Goal: Task Accomplishment & Management: Complete application form

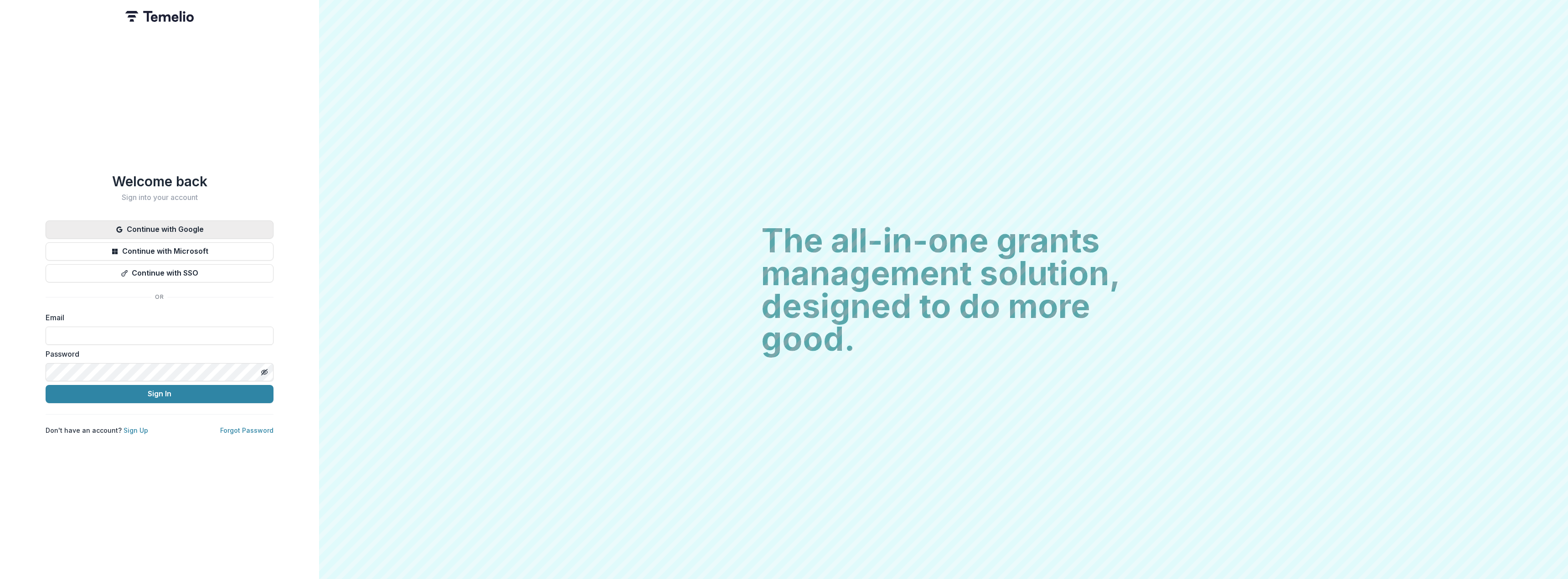
click at [131, 230] on button "Continue with Google" at bounding box center [159, 230] width 228 height 19
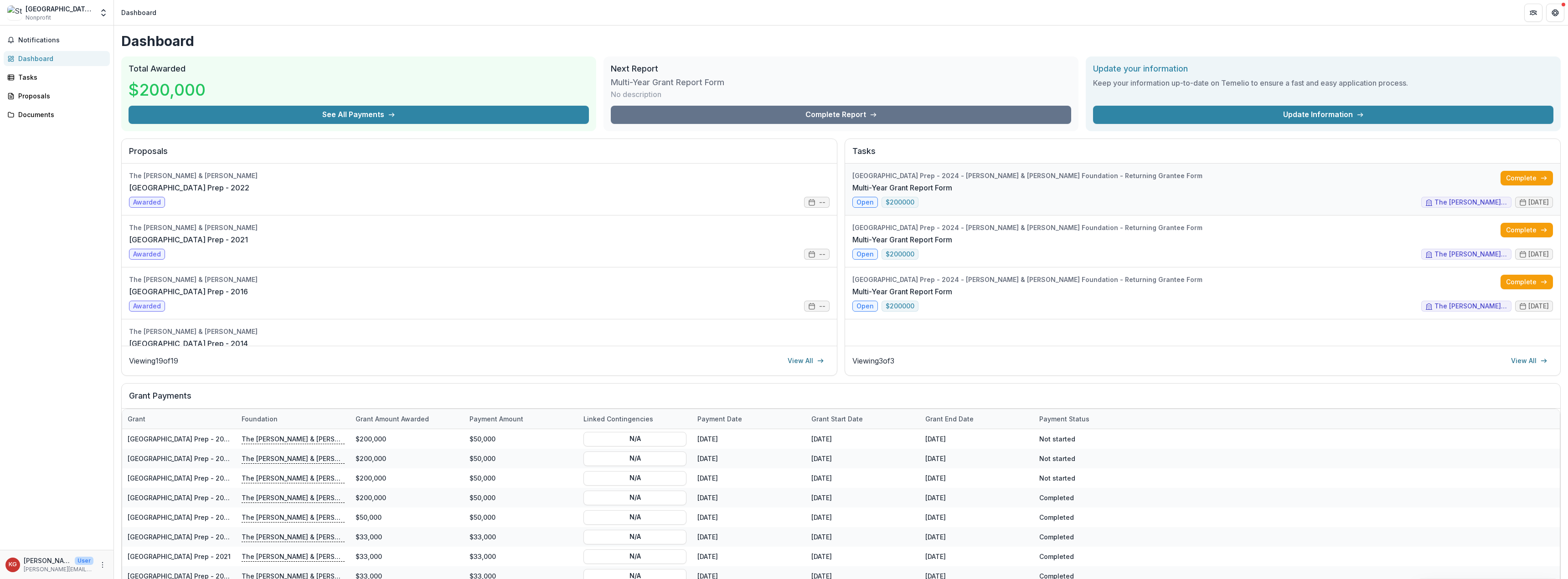
click at [867, 193] on link "Multi-Year Grant Report Form" at bounding box center [903, 187] width 100 height 11
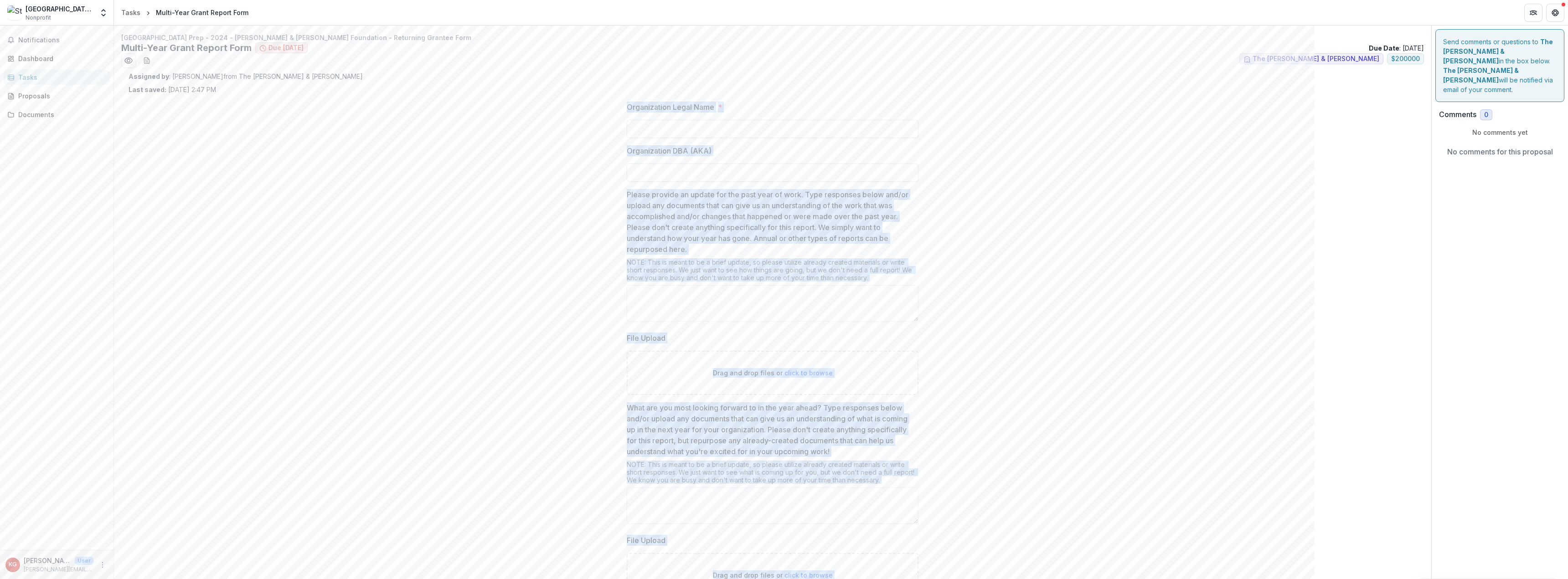
scroll to position [132, 0]
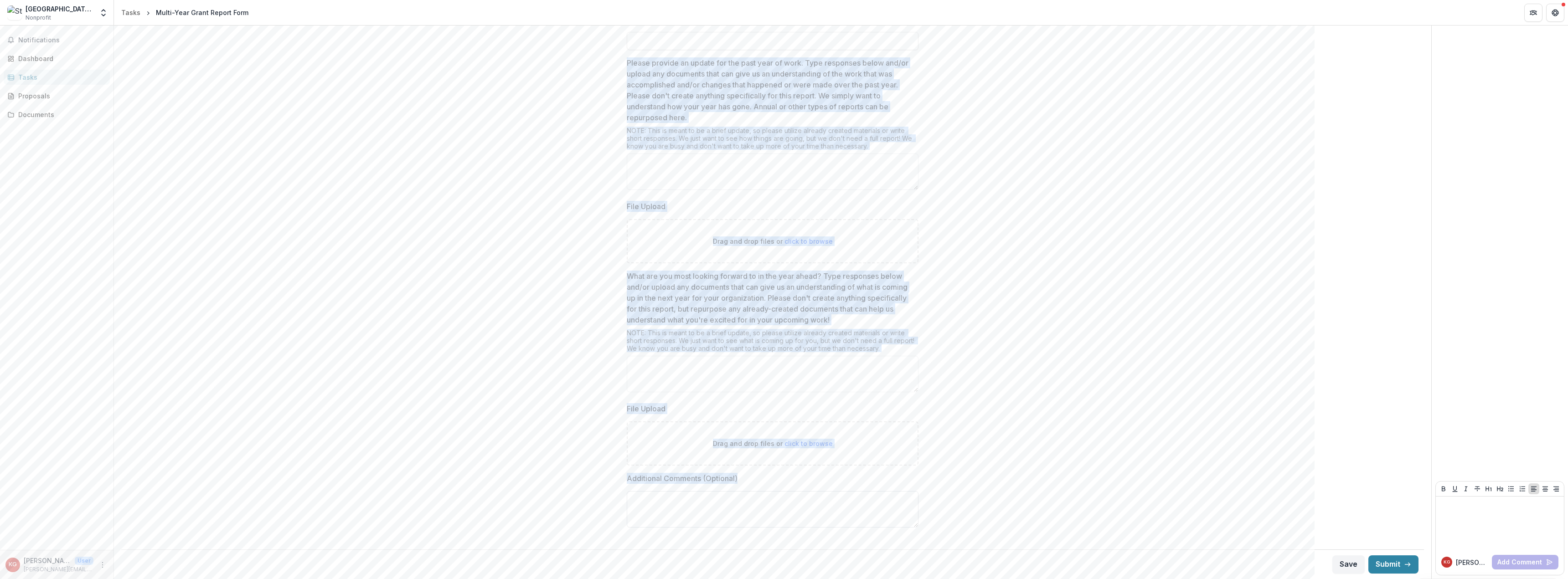
drag, startPoint x: 624, startPoint y: 104, endPoint x: 866, endPoint y: 502, distance: 465.8
click at [866, 502] on div "Organization Legal Name * Organization DBA (AKA) Please provide an update for t…" at bounding box center [772, 254] width 306 height 584
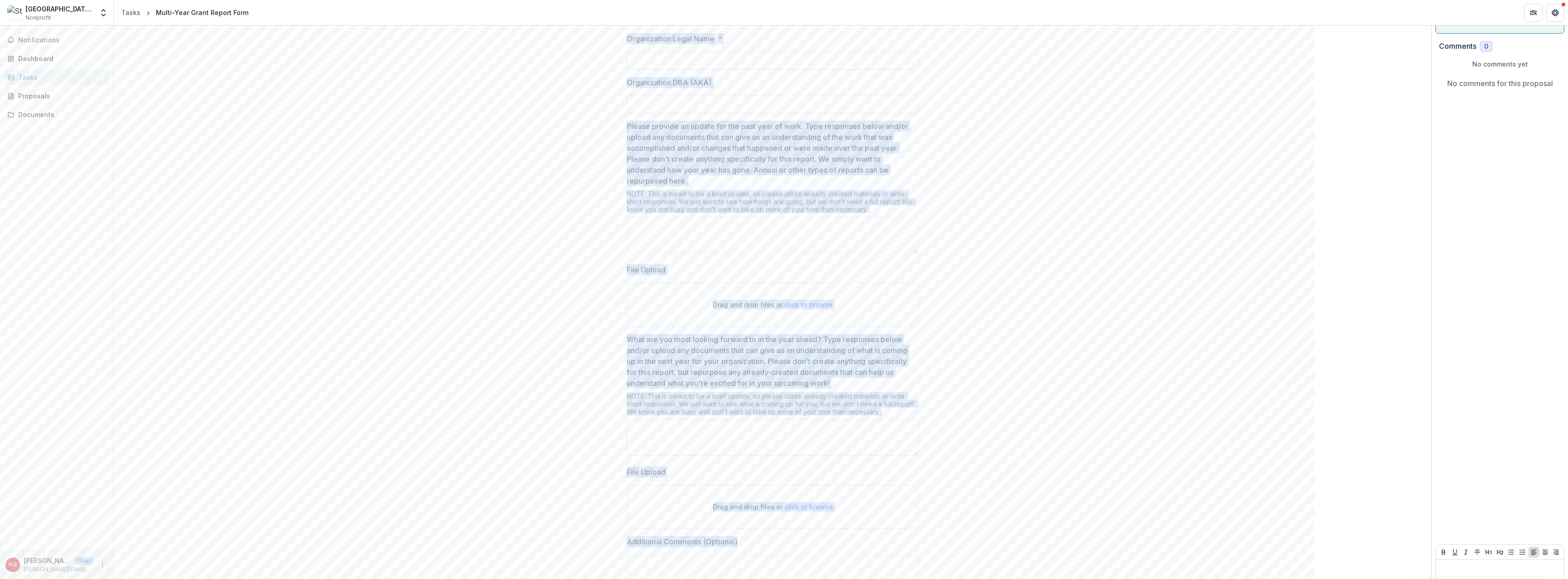
scroll to position [0, 0]
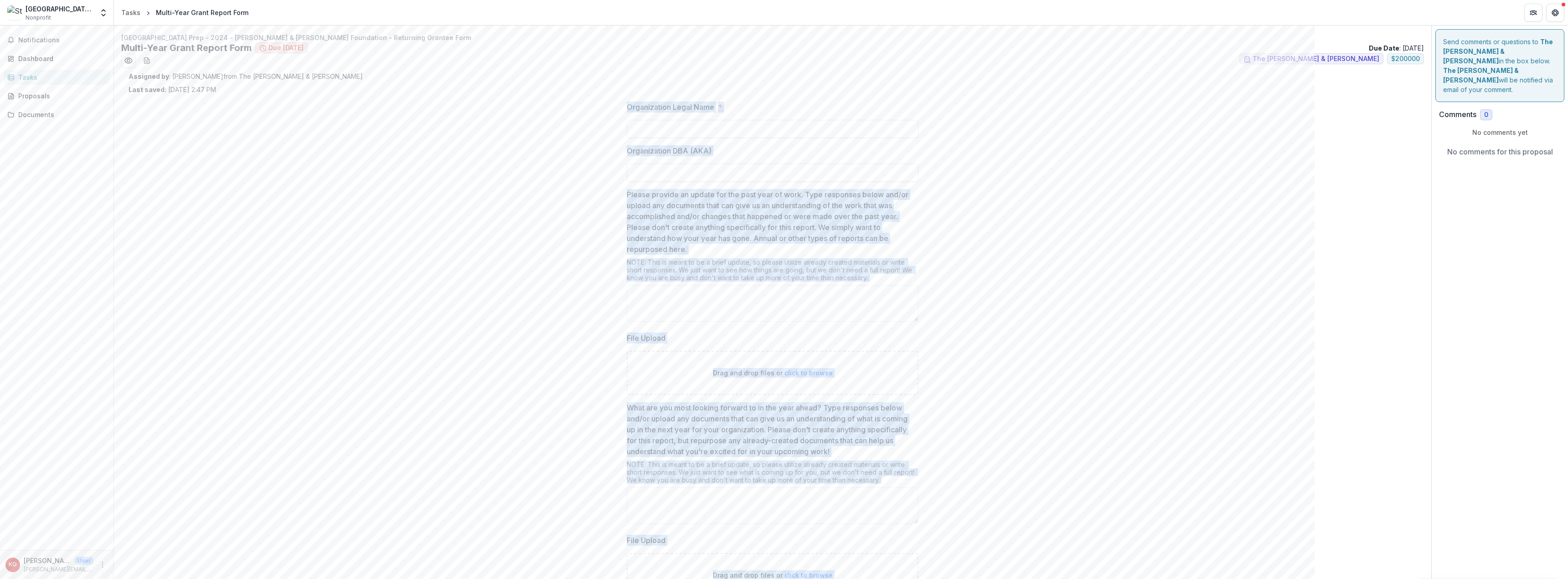
copy div "Organization Legal Name * Organization DBA (AKA) Please provide an update for t…"
drag, startPoint x: 371, startPoint y: 225, endPoint x: 287, endPoint y: 203, distance: 86.8
click at [371, 225] on div "Organization Legal Name * Organization DBA (AKA) Please provide an update for t…" at bounding box center [772, 386] width 1288 height 584
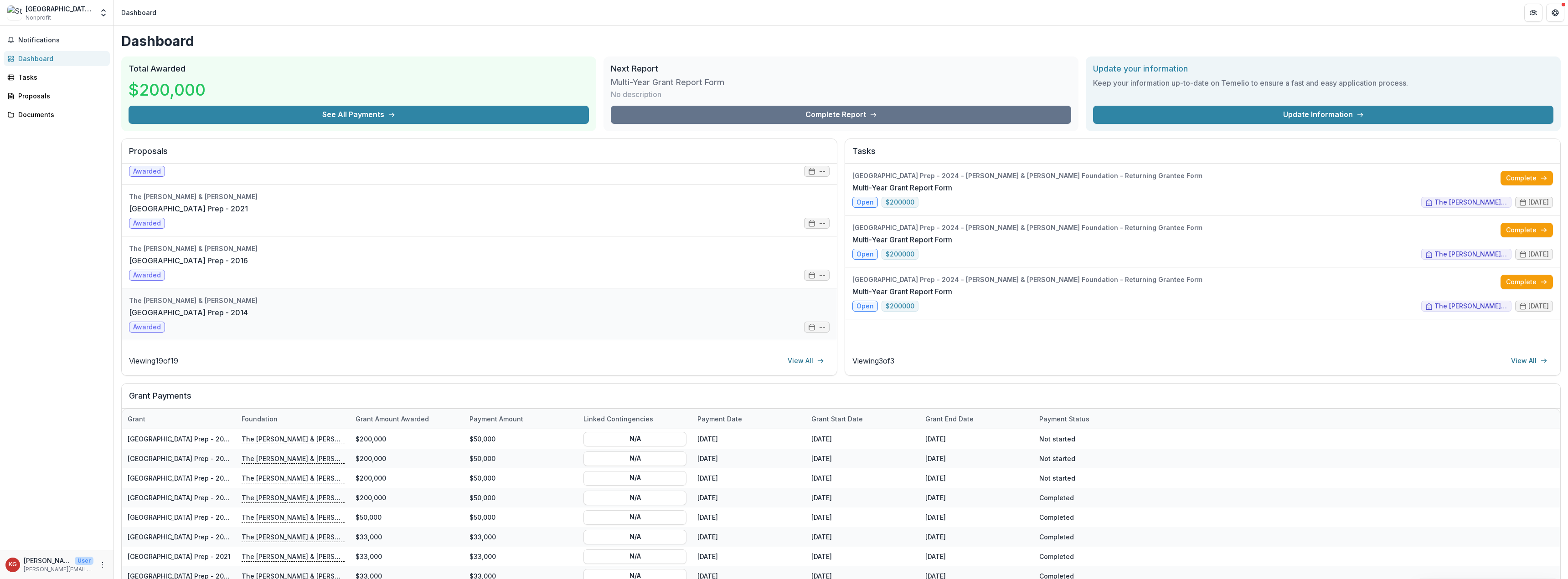
scroll to position [91, 0]
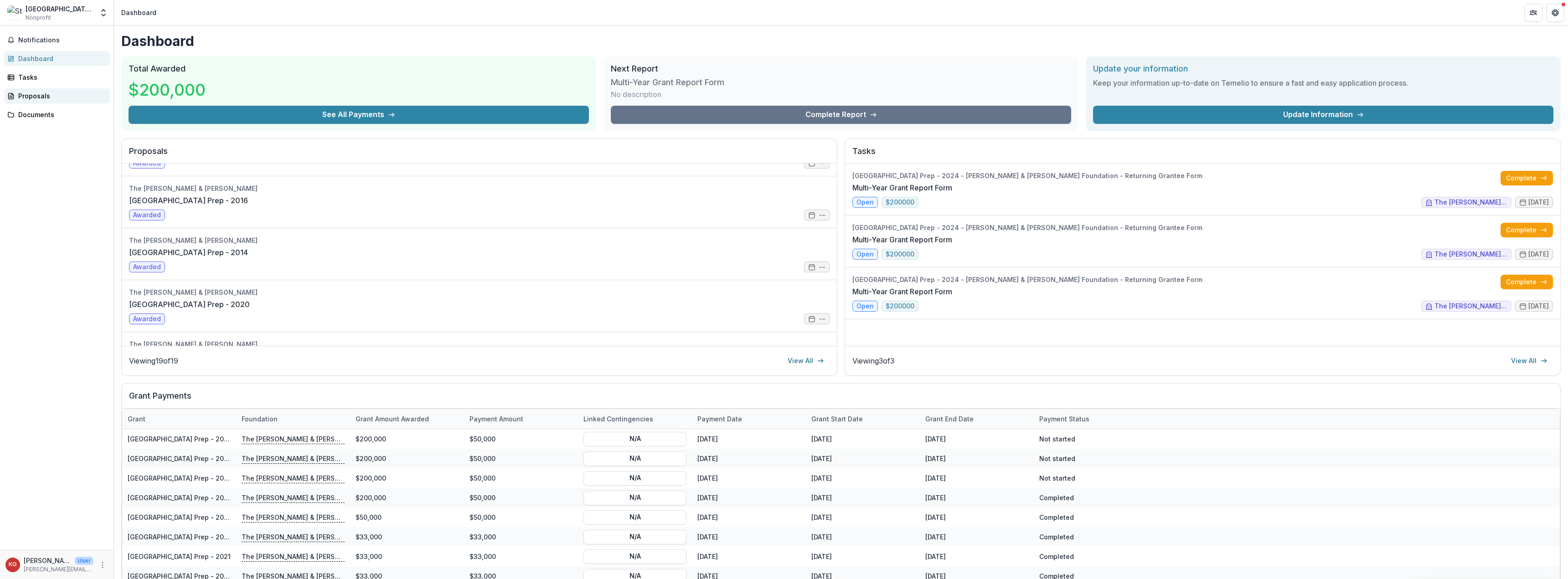
drag, startPoint x: 43, startPoint y: 94, endPoint x: 60, endPoint y: 99, distance: 17.7
click at [43, 94] on div "Proposals" at bounding box center [61, 96] width 84 height 10
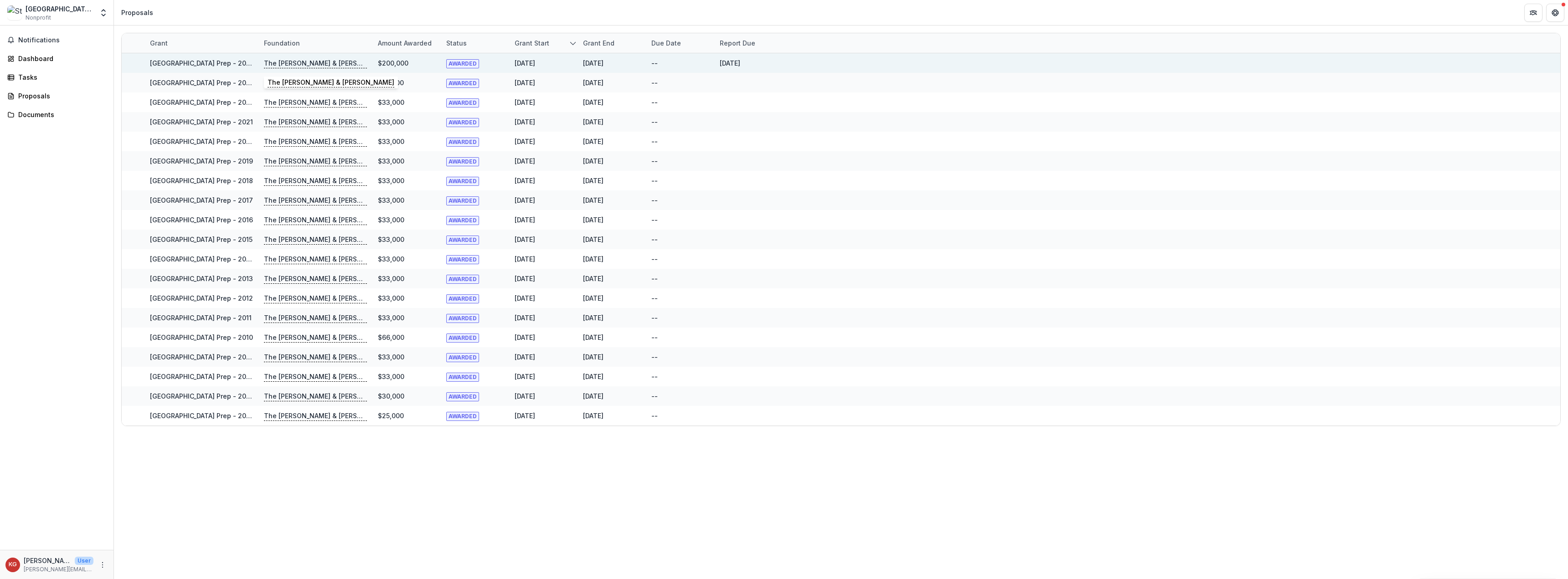
click at [300, 59] on p "The Charles W. & Patricia S. Bidwill" at bounding box center [315, 63] width 103 height 10
click at [197, 60] on link "St. Ignatius College Prep - 2024 - Charles W. & Patricia S. Bidwill Foundation …" at bounding box center [322, 63] width 344 height 8
click at [350, 61] on p "The Charles W. & Patricia S. Bidwill" at bounding box center [315, 63] width 103 height 10
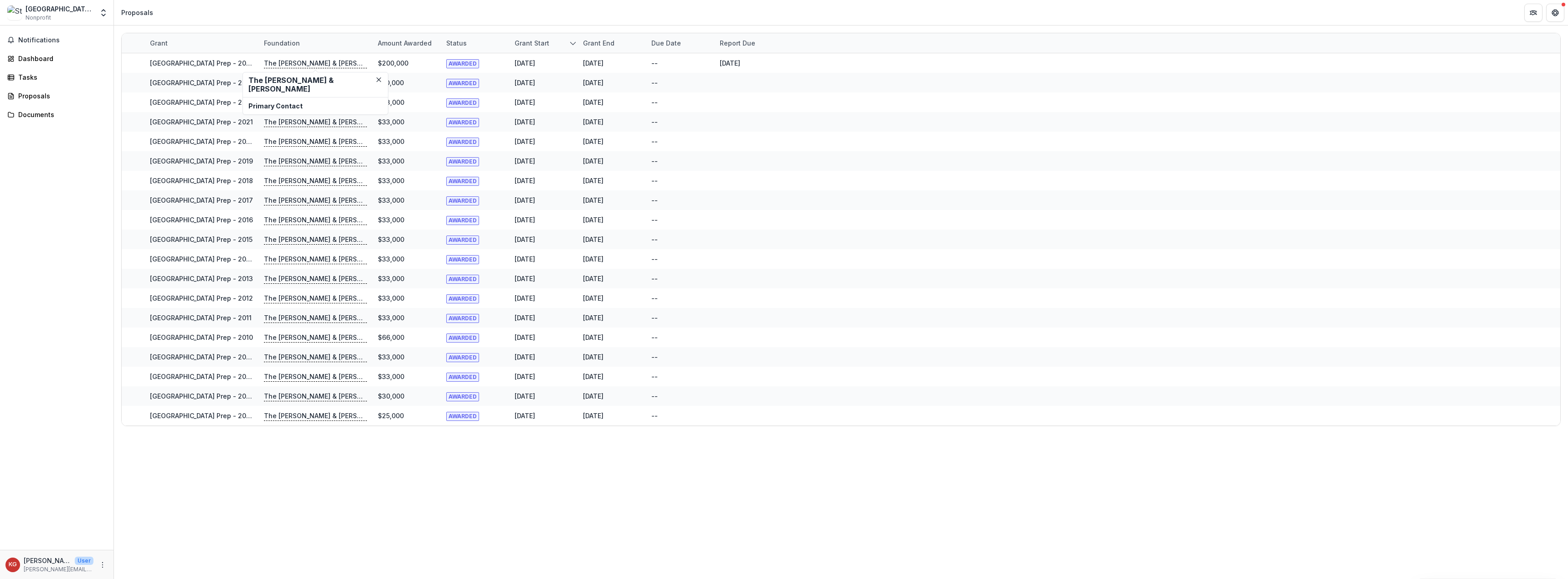
click at [311, 81] on h2 "The Charles W. & Patricia S. Bidwill" at bounding box center [315, 85] width 134 height 18
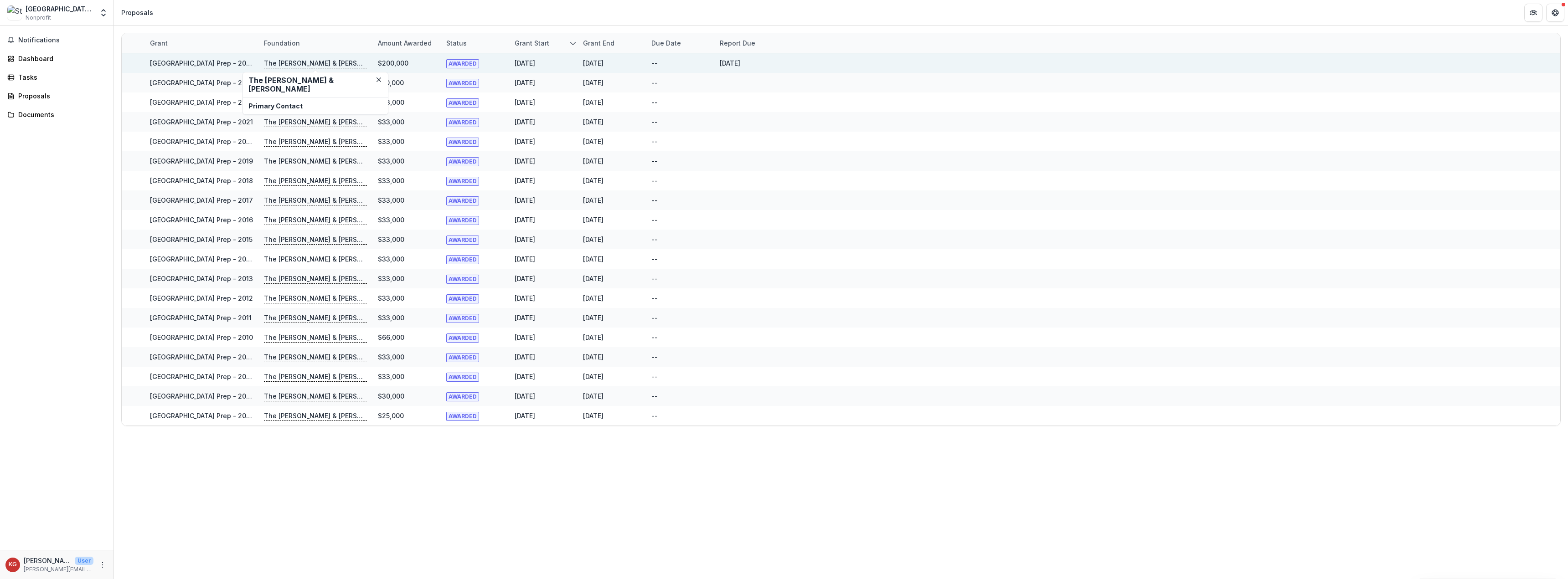
click at [208, 62] on link "St. Ignatius College Prep - 2024 - Charles W. & Patricia S. Bidwill Foundation …" at bounding box center [322, 63] width 344 height 8
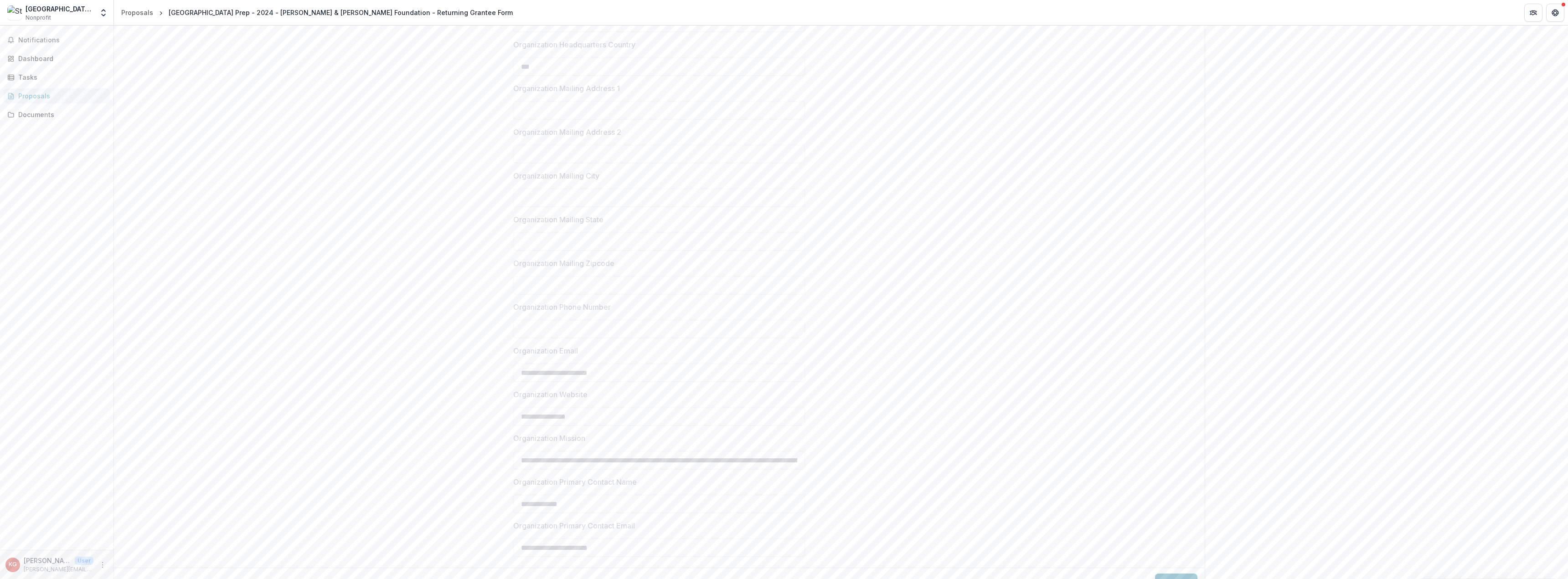
scroll to position [541, 0]
click at [1175, 559] on button "Next" at bounding box center [1176, 564] width 42 height 19
click at [541, 132] on icon "button" at bounding box center [536, 129] width 15 height 15
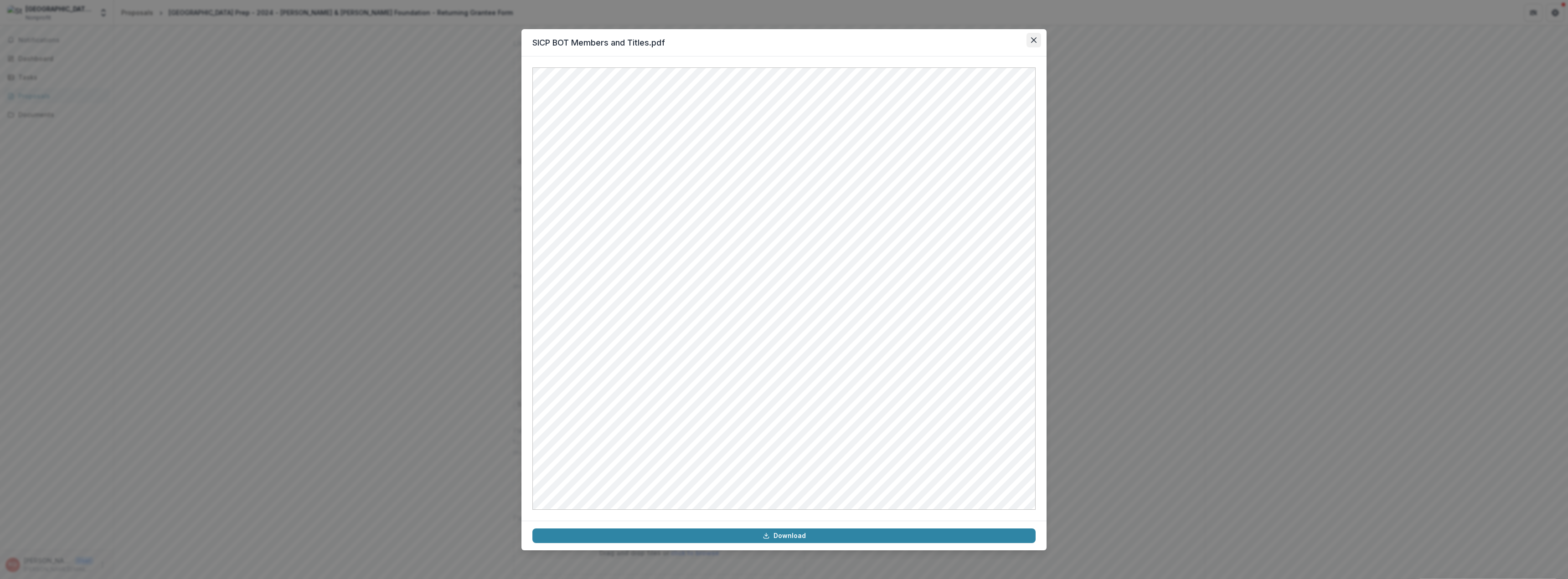
click at [1031, 38] on button "Close" at bounding box center [1033, 39] width 15 height 15
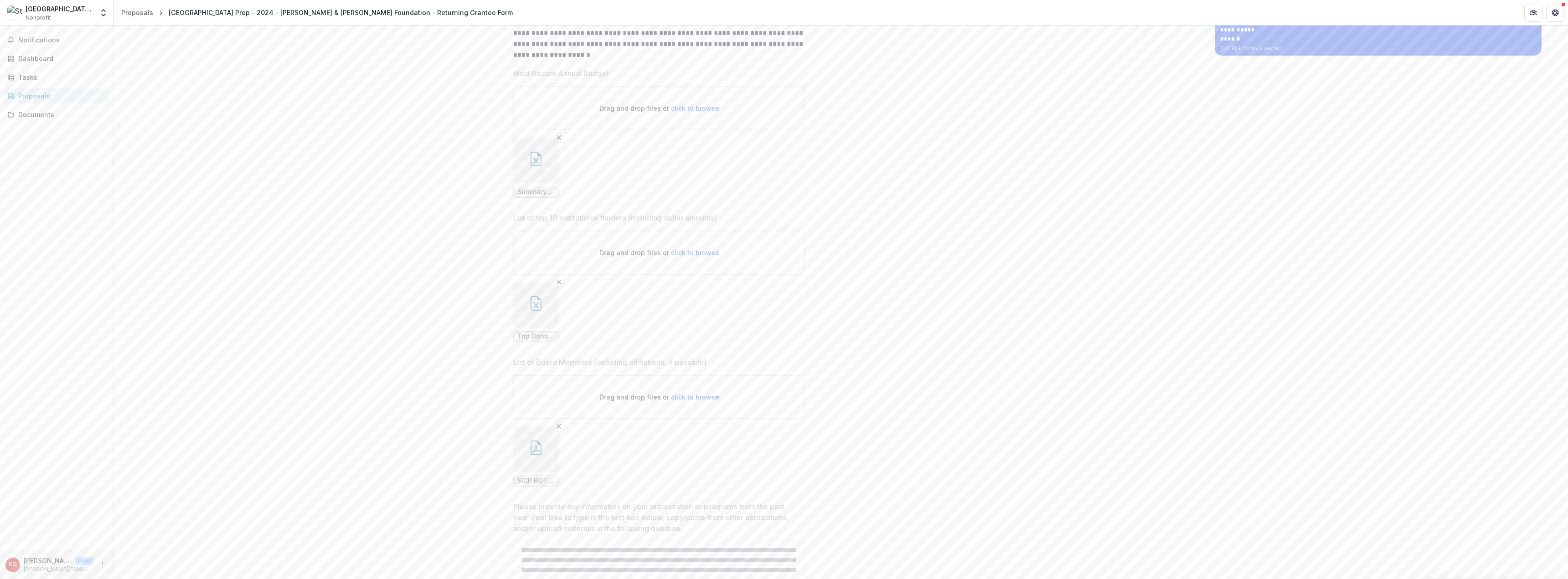
scroll to position [0, 0]
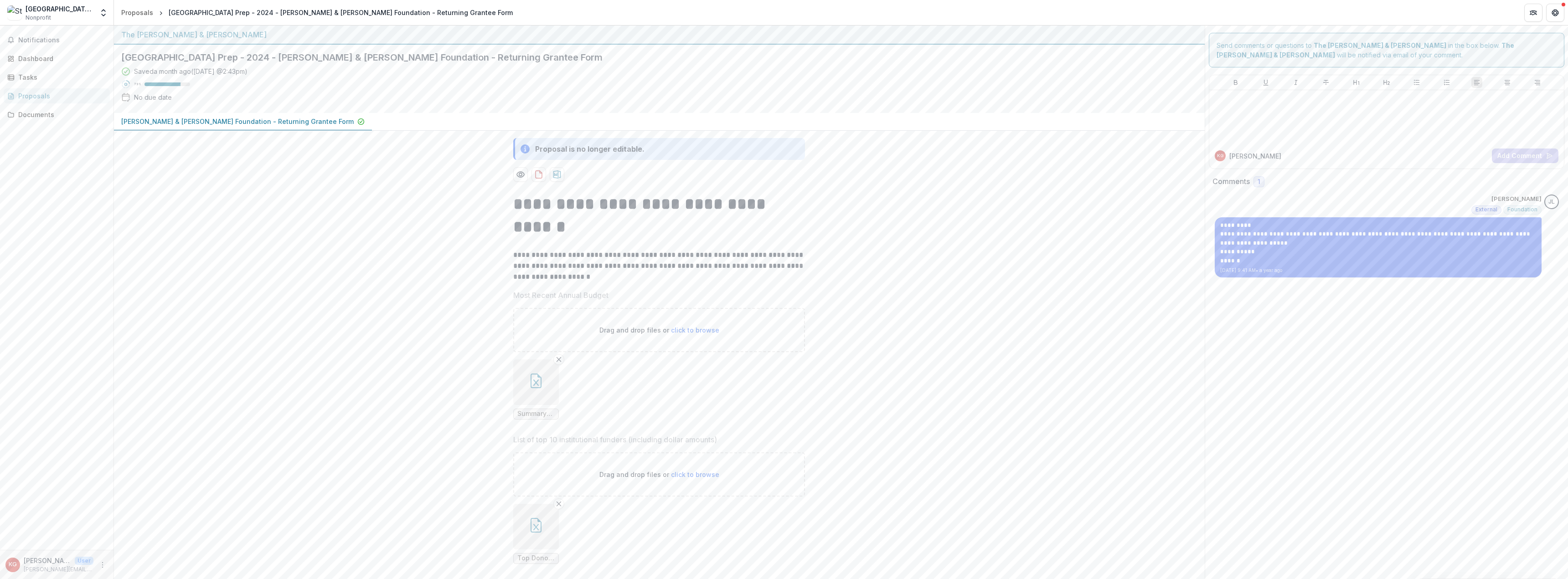
click at [541, 383] on icon "button" at bounding box center [536, 381] width 15 height 15
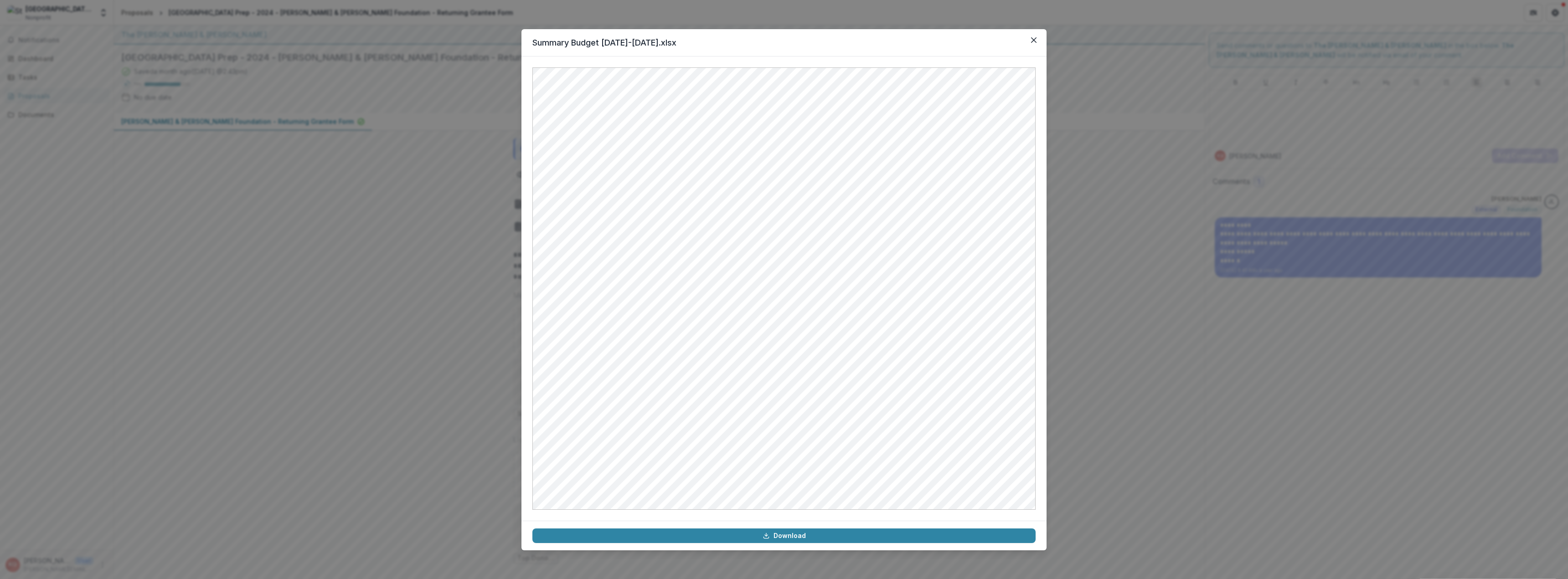
drag, startPoint x: 1036, startPoint y: 40, endPoint x: 910, endPoint y: 65, distance: 128.5
click at [1036, 40] on icon "Close" at bounding box center [1034, 40] width 6 height 6
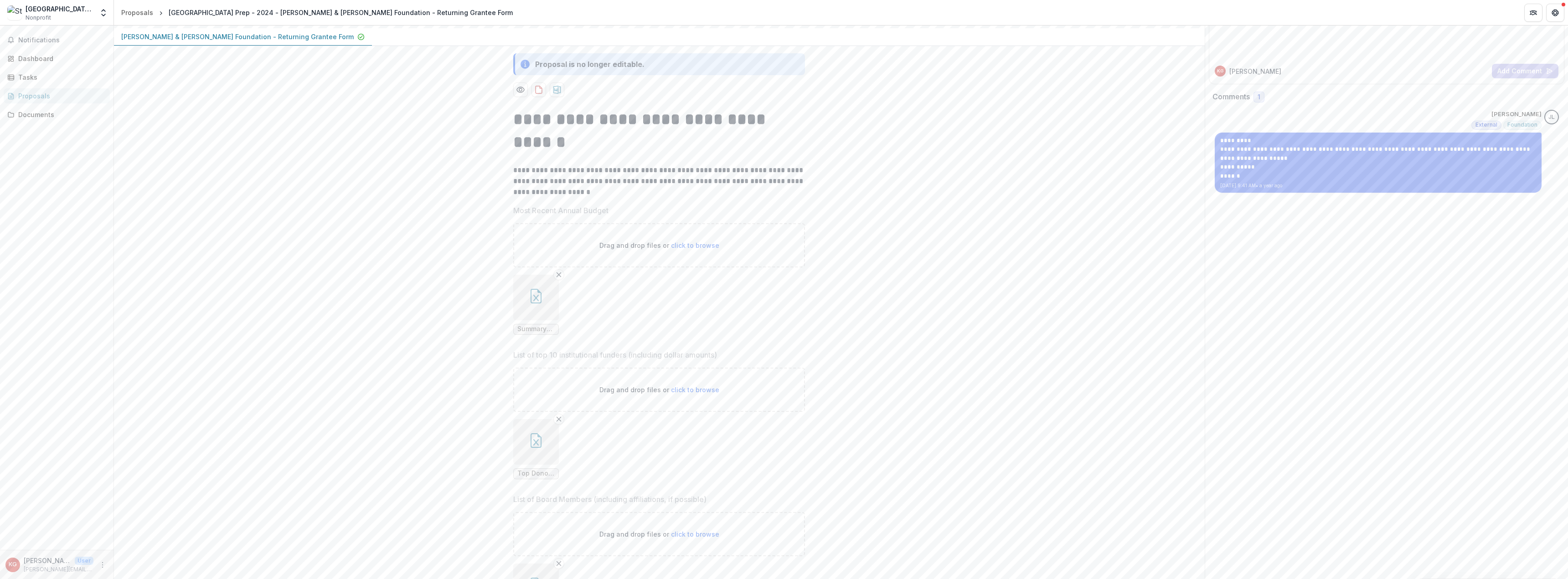
scroll to position [183, 0]
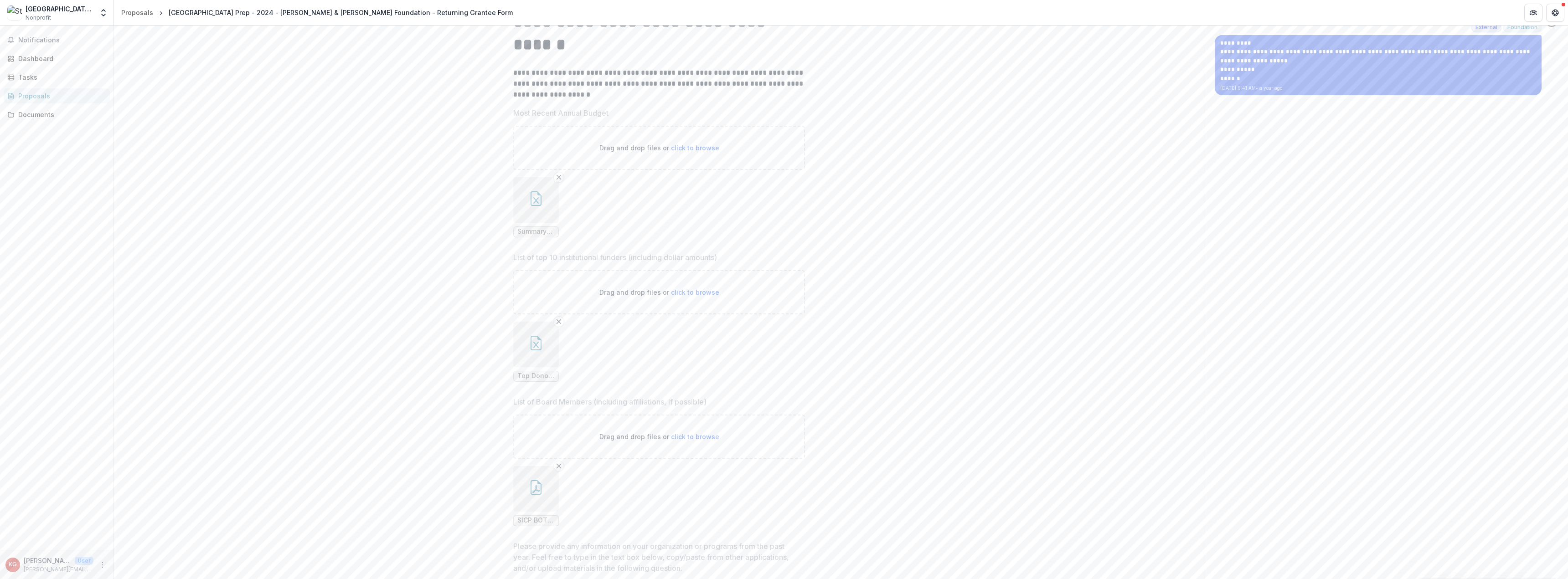
click at [536, 344] on icon "button" at bounding box center [537, 344] width 6 height 7
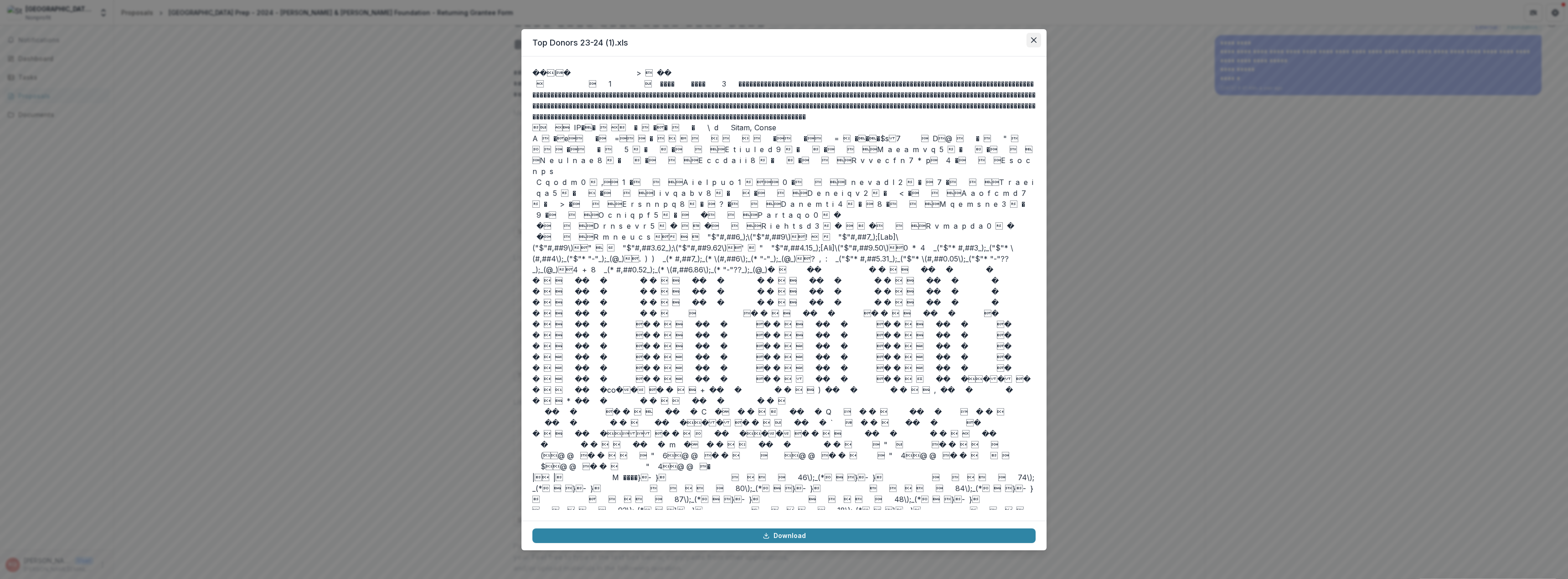
click at [1035, 39] on icon "Close" at bounding box center [1034, 40] width 6 height 6
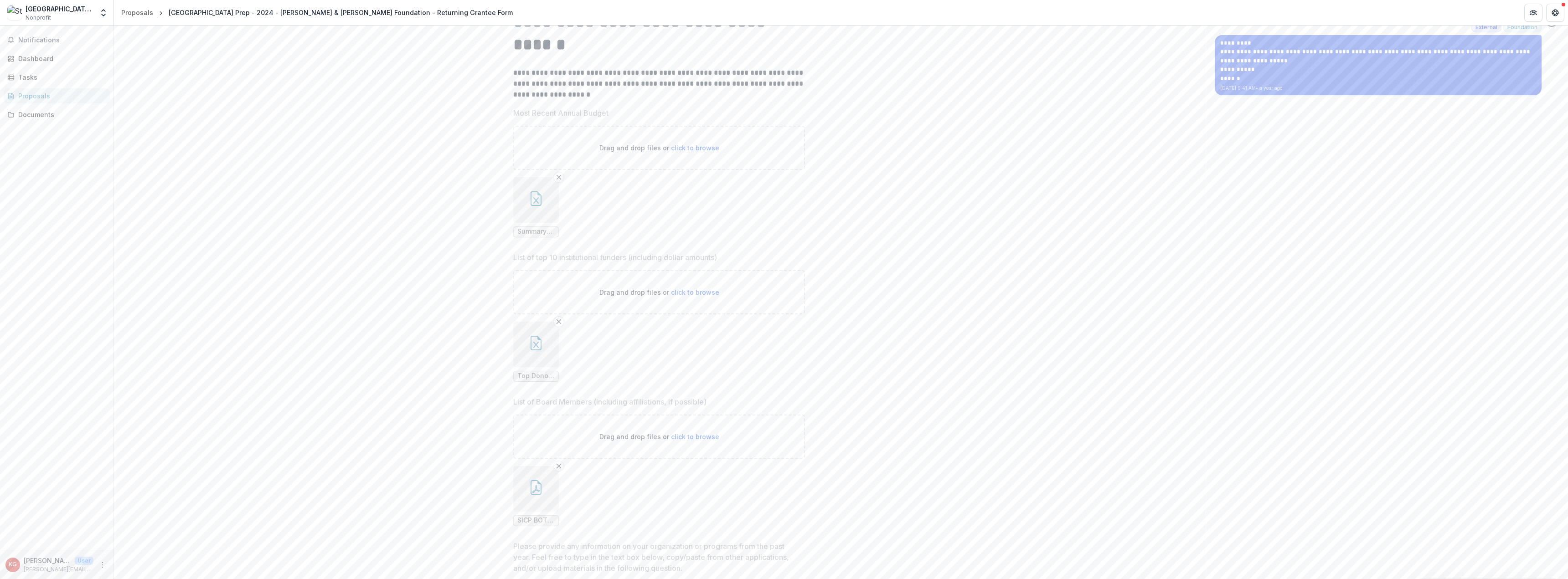
click at [535, 377] on span "Top Donors 23-24 (1).xls" at bounding box center [536, 377] width 37 height 8
click at [537, 377] on span "Top Donors 23-24 (1).xls" at bounding box center [536, 377] width 37 height 8
click at [538, 344] on icon "button" at bounding box center [536, 342] width 15 height 15
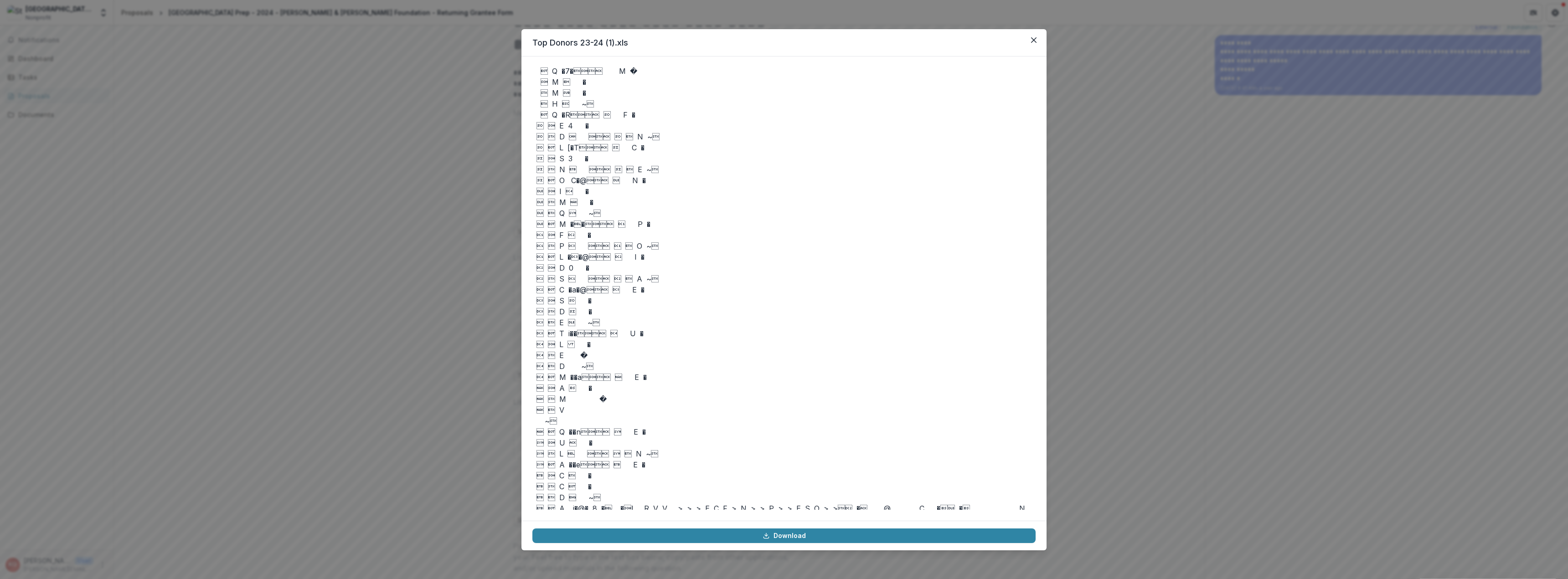
scroll to position [3145, 0]
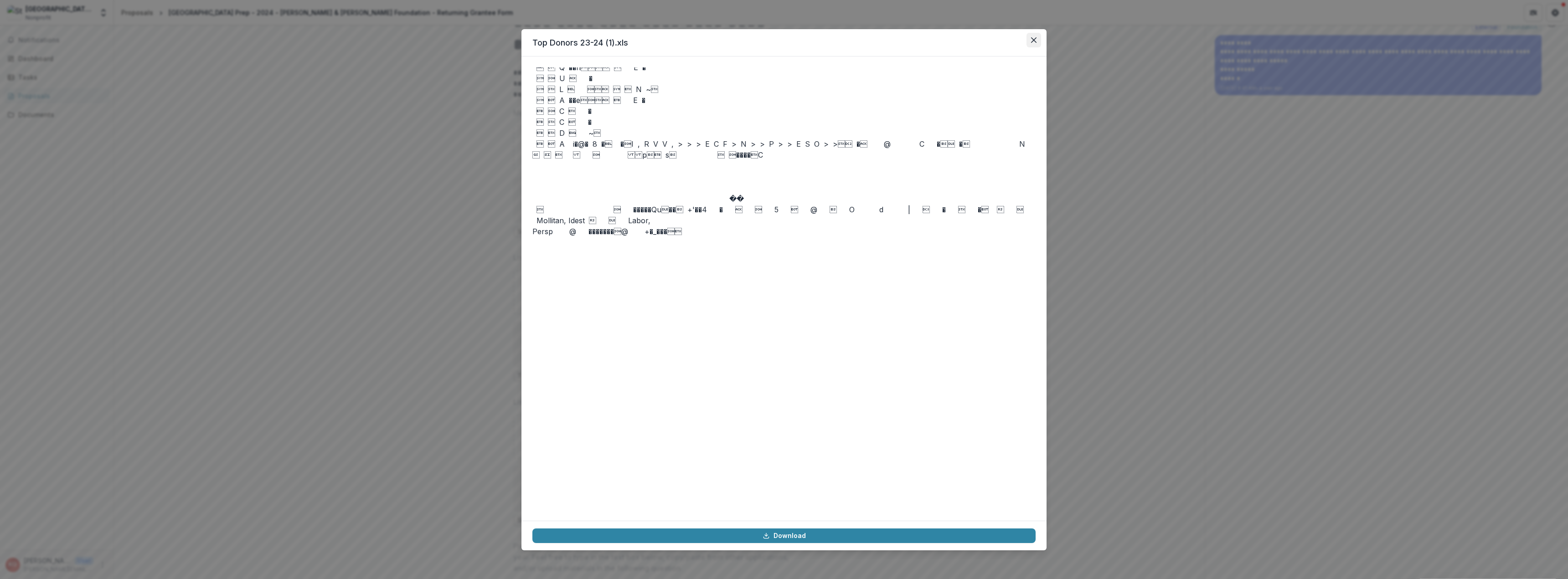
click at [1035, 38] on icon "Close" at bounding box center [1034, 40] width 6 height 6
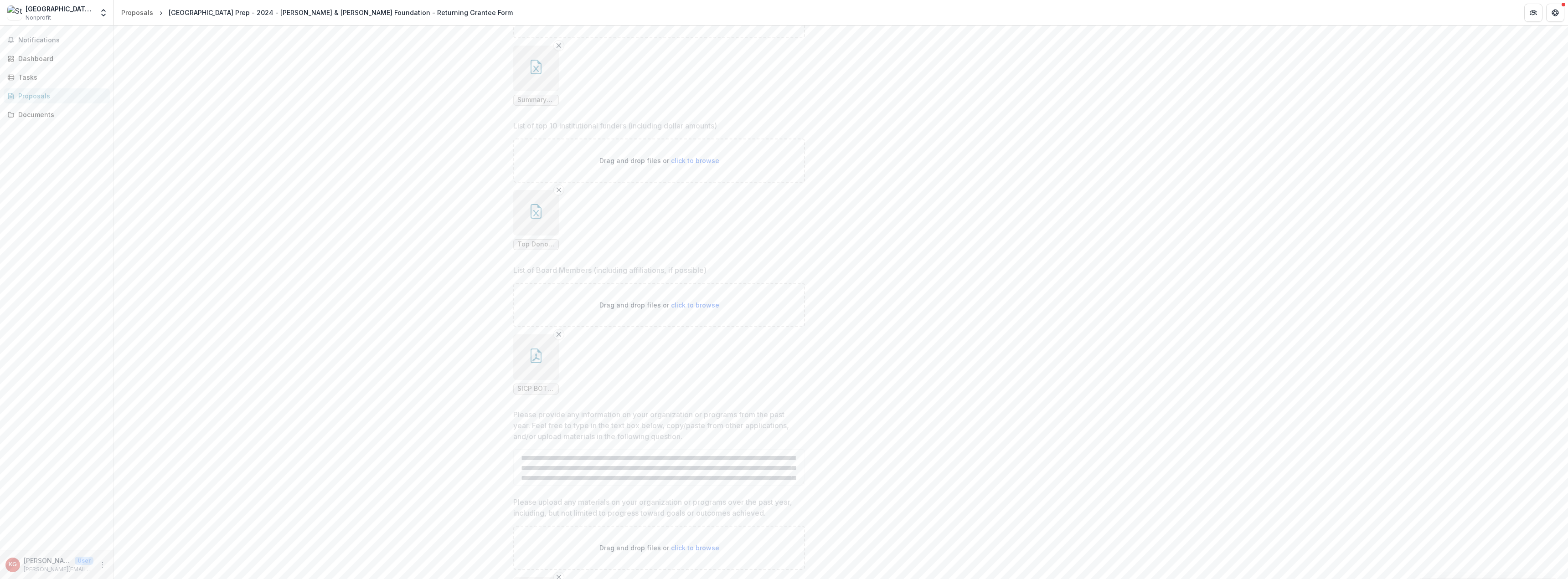
scroll to position [319, 0]
click at [544, 360] on button "button" at bounding box center [536, 352] width 45 height 45
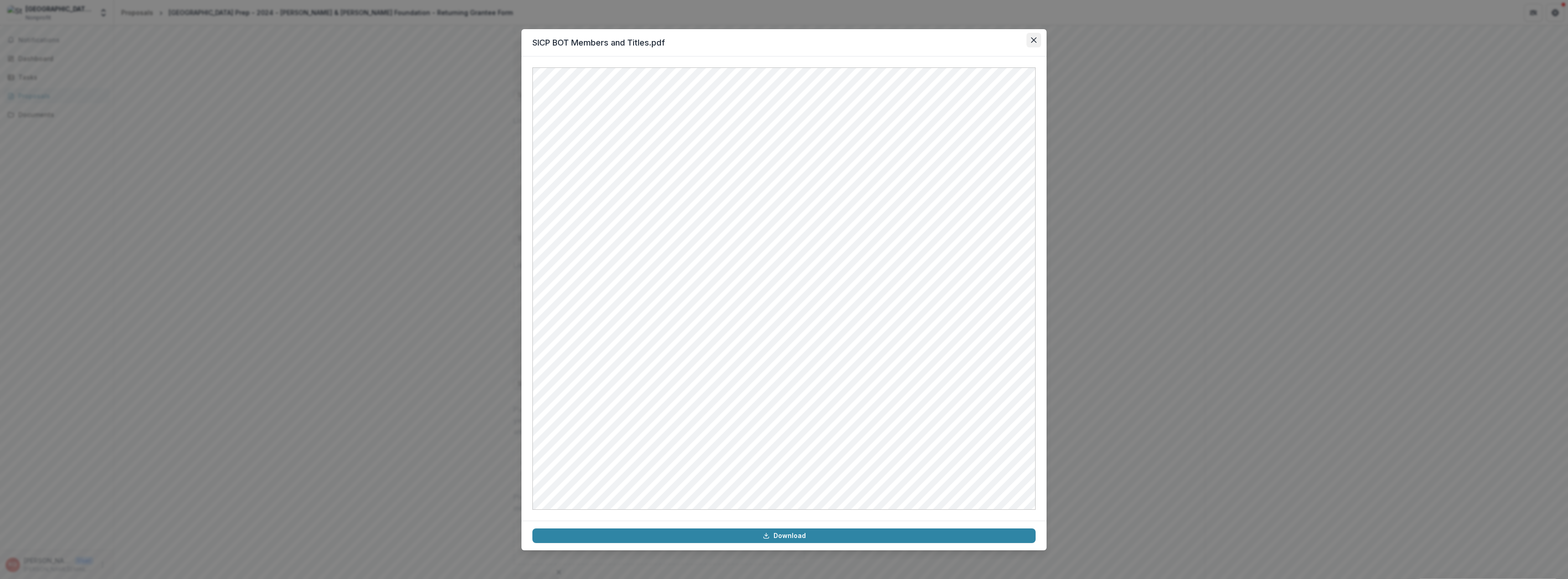
click at [1034, 40] on icon "Close" at bounding box center [1034, 40] width 6 height 6
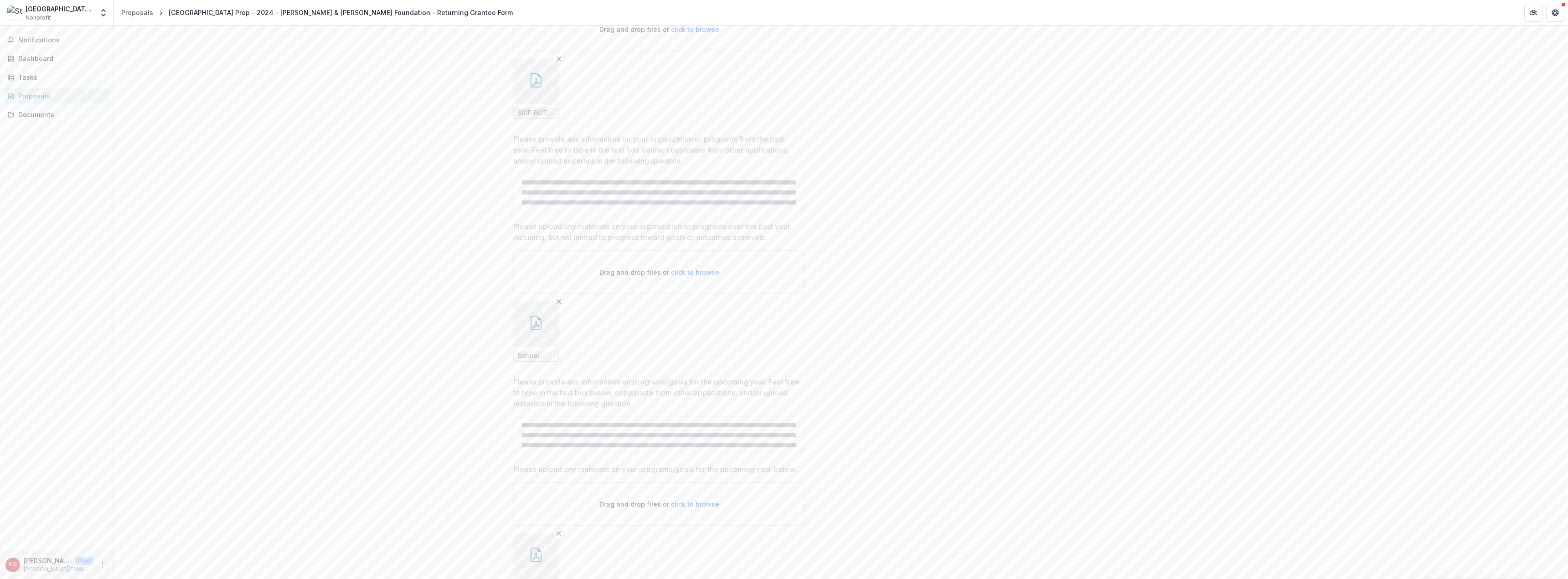
scroll to position [593, 0]
click at [540, 353] on span "School Profile 2023-2024 (Final).docx.pdf" at bounding box center [536, 353] width 37 height 8
click at [536, 315] on icon "button" at bounding box center [536, 320] width 15 height 15
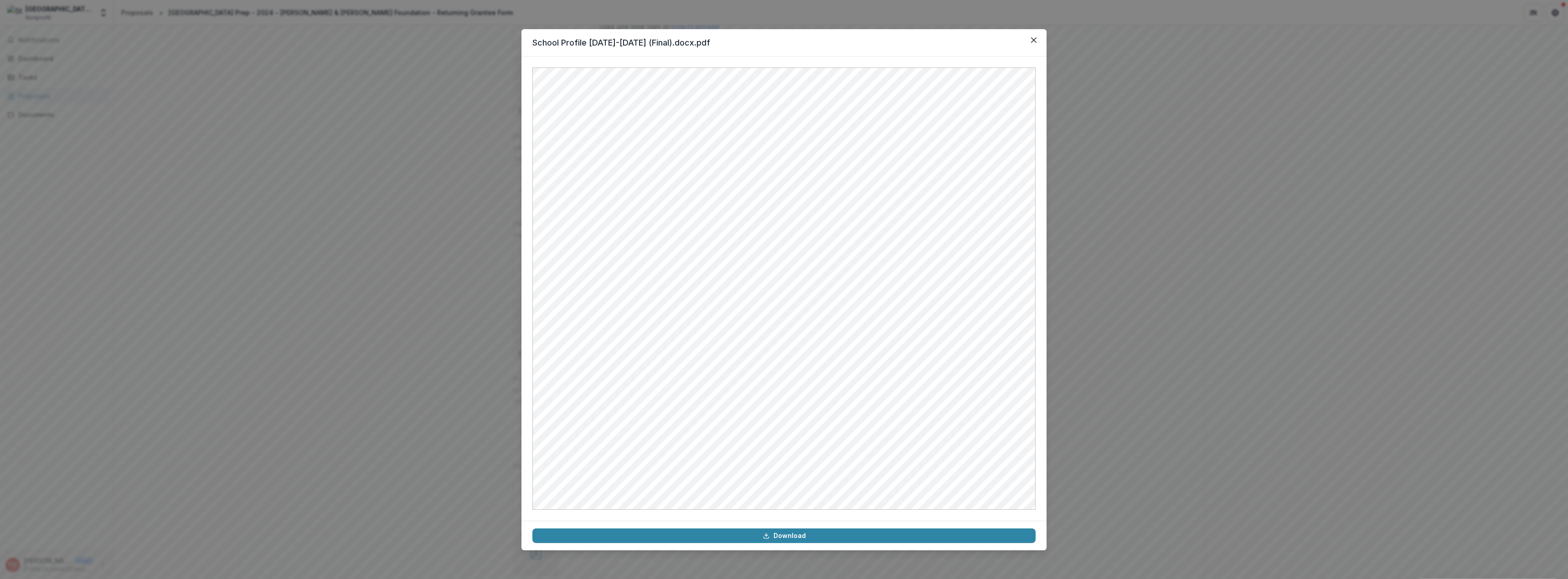
drag, startPoint x: 1029, startPoint y: 39, endPoint x: 957, endPoint y: 66, distance: 76.9
click at [1029, 38] on button "Close" at bounding box center [1033, 39] width 15 height 15
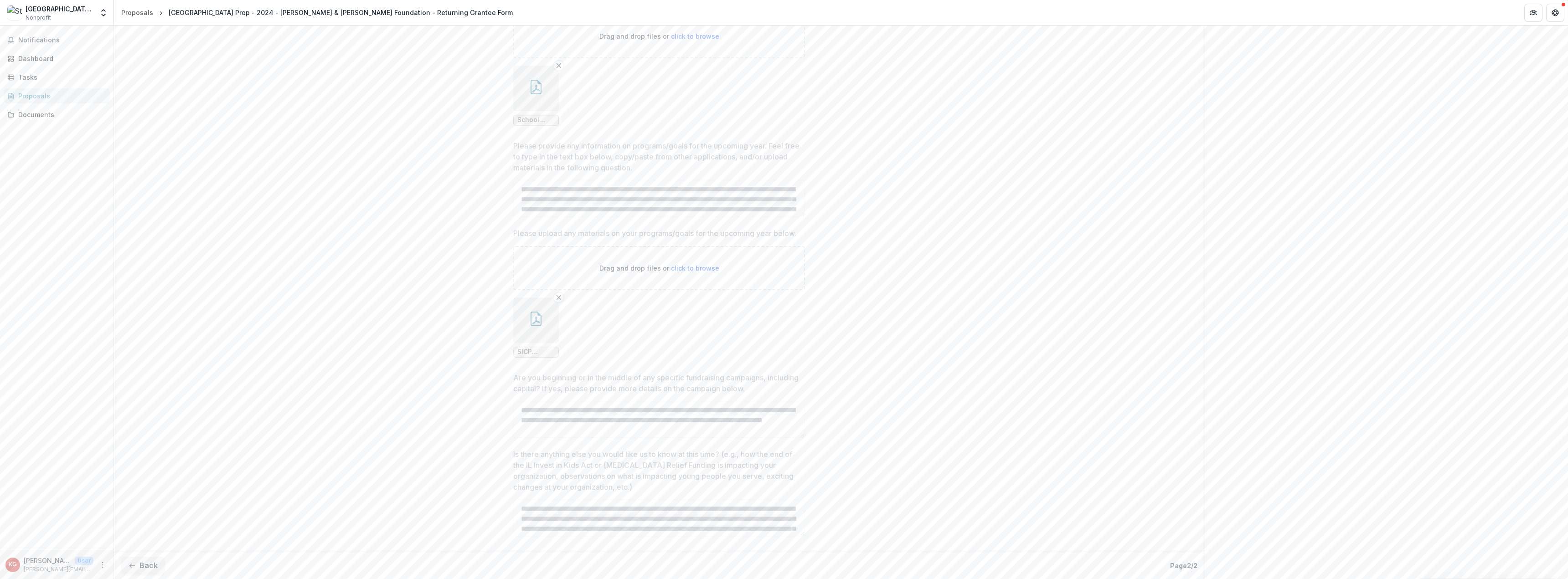
scroll to position [827, 0]
click at [534, 319] on icon "button" at bounding box center [536, 317] width 15 height 15
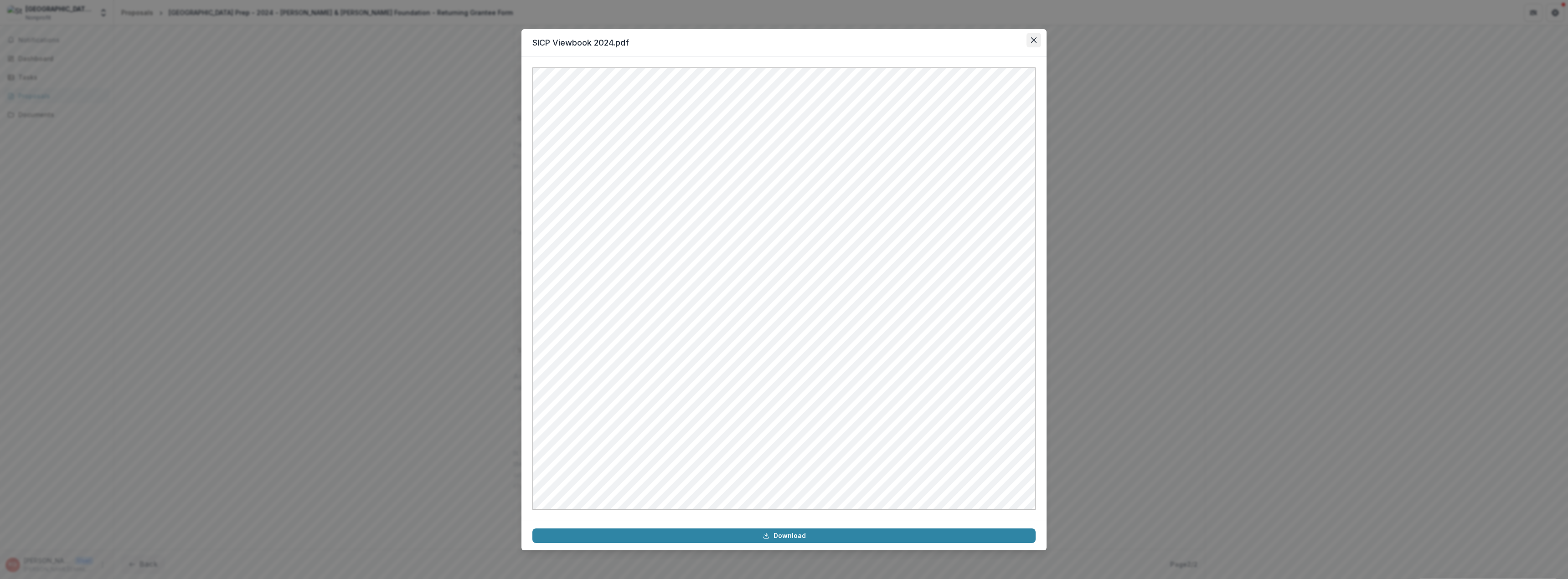
click at [1035, 45] on button "Close" at bounding box center [1033, 39] width 15 height 15
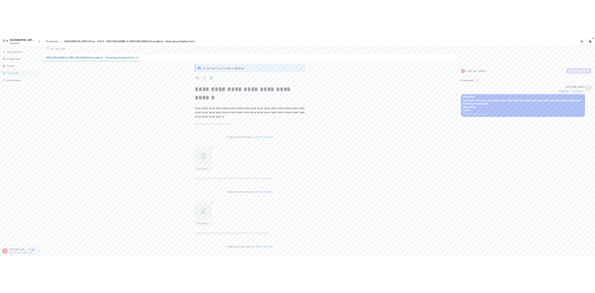
scroll to position [0, 0]
